Goal: Check status: Check status

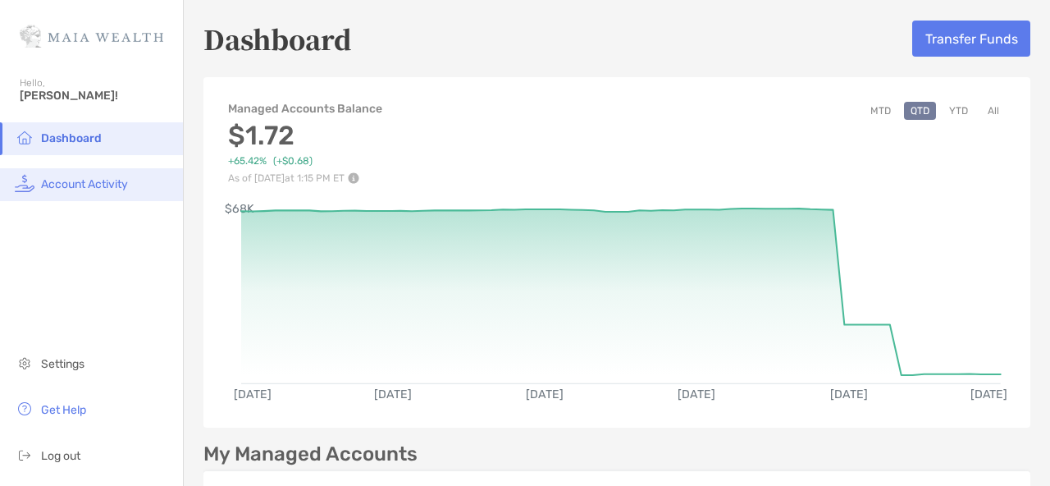
click at [139, 191] on li "Account Activity" at bounding box center [91, 184] width 183 height 33
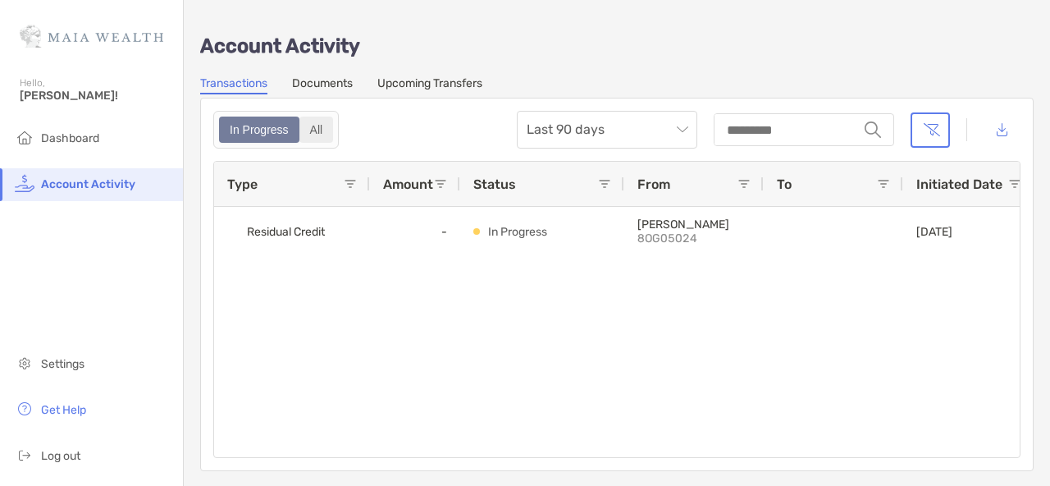
click at [322, 130] on div "All" at bounding box center [316, 129] width 31 height 23
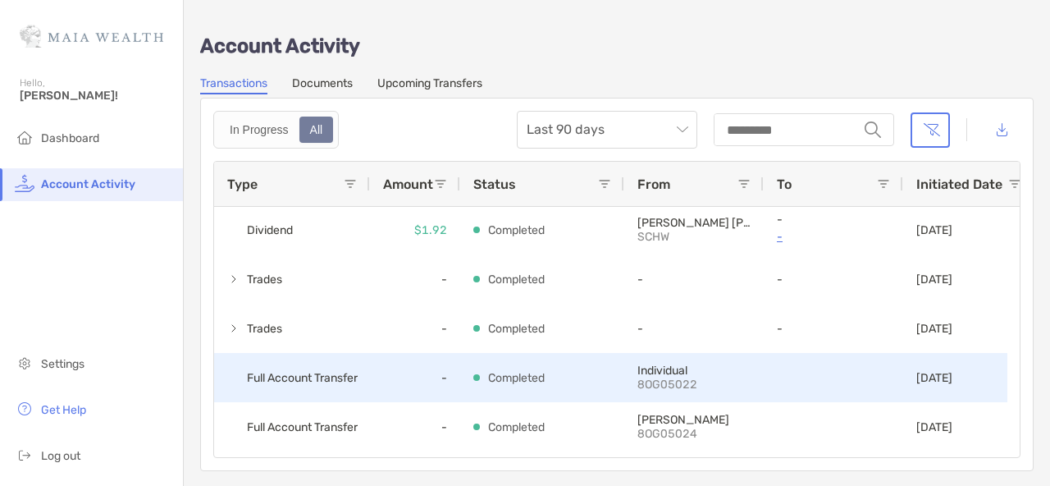
scroll to position [348, 0]
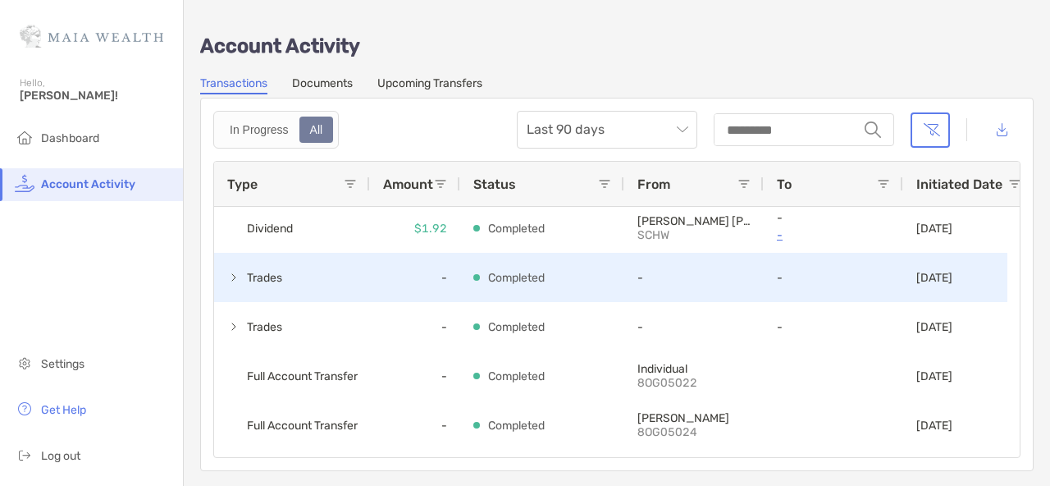
click at [236, 274] on span at bounding box center [233, 277] width 13 height 13
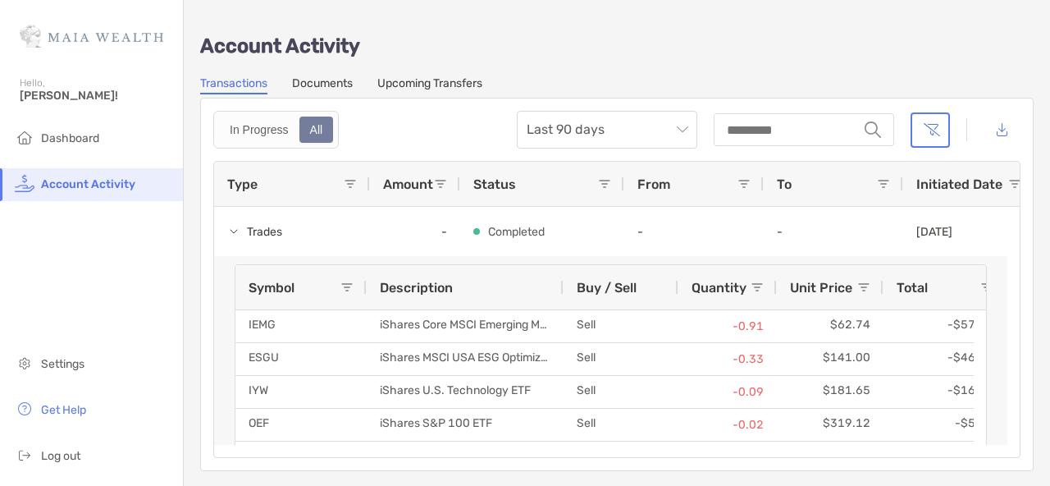
scroll to position [0, 0]
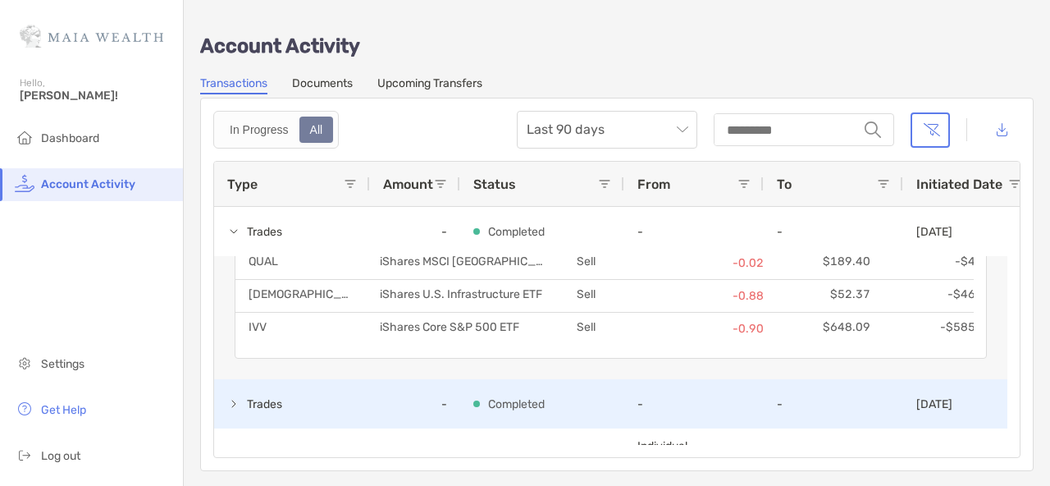
click at [234, 405] on span at bounding box center [233, 403] width 13 height 13
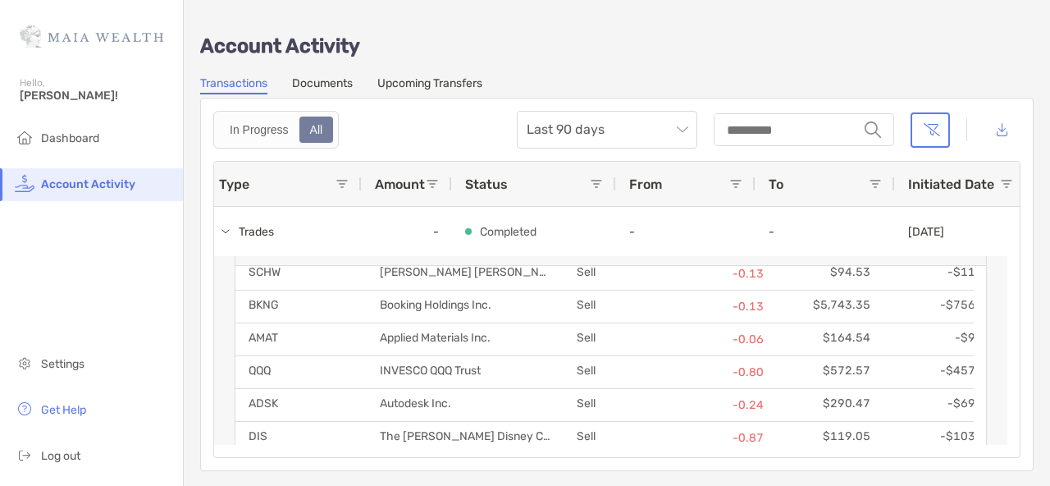
scroll to position [0, 17]
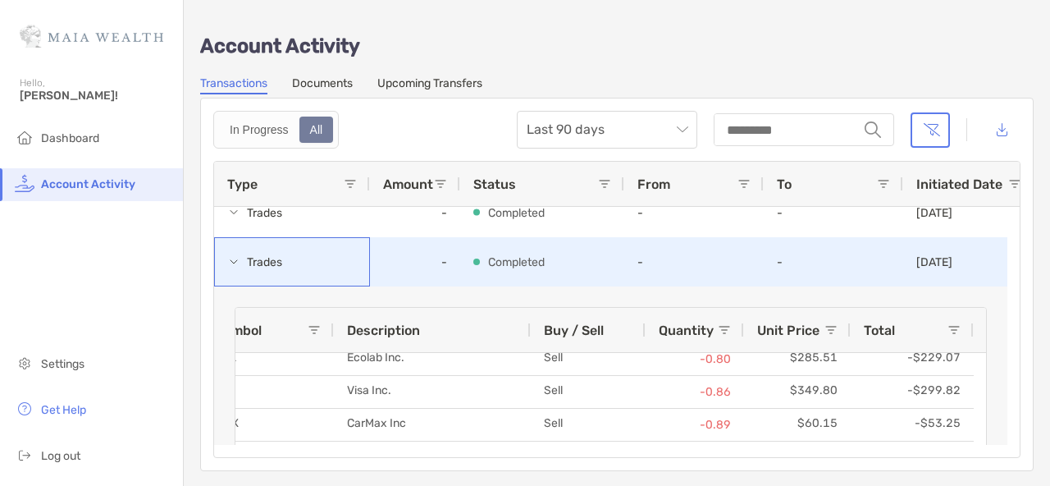
click at [231, 260] on span at bounding box center [233, 261] width 13 height 13
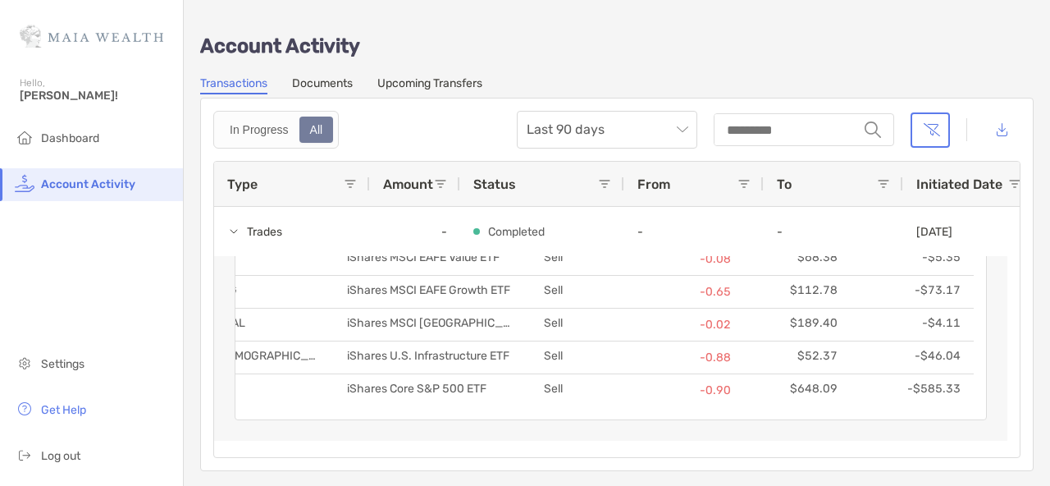
scroll to position [0, 25]
